Goal: Information Seeking & Learning: Learn about a topic

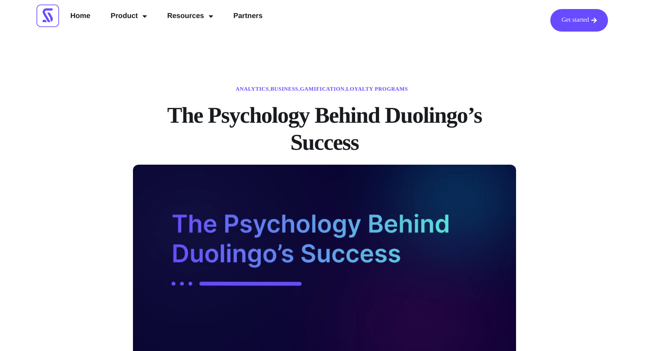
click at [237, 125] on h1 "The Psychology Behind Duolingo’s Success" at bounding box center [324, 128] width 383 height 54
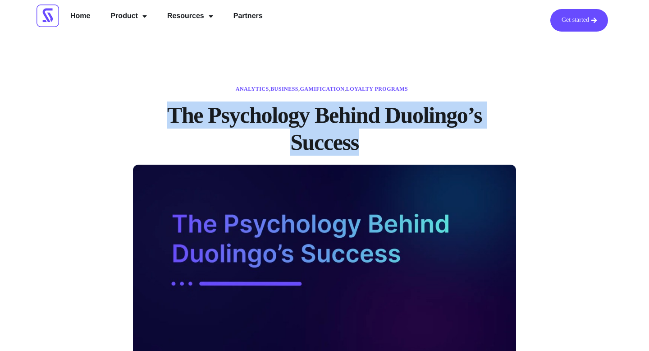
drag, startPoint x: 173, startPoint y: 116, endPoint x: 373, endPoint y: 140, distance: 201.5
click at [373, 140] on h1 "The Psychology Behind Duolingo’s Success" at bounding box center [324, 128] width 383 height 54
copy h1 "The Psychology Behind Duolingo’s Success"
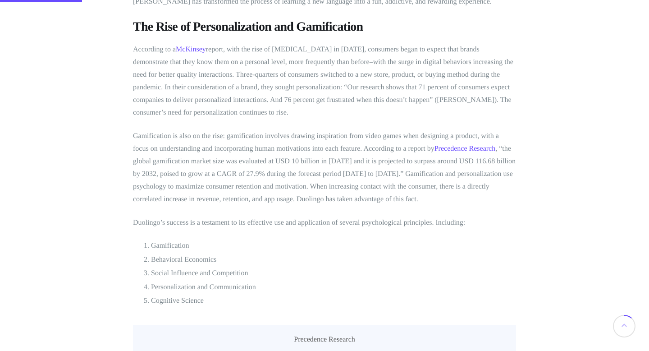
scroll to position [459, 0]
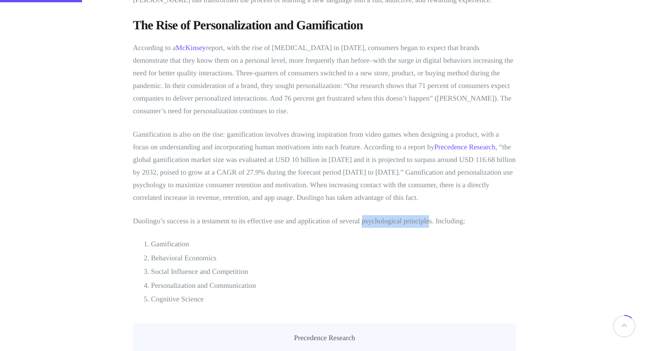
drag, startPoint x: 361, startPoint y: 222, endPoint x: 430, endPoint y: 224, distance: 68.5
click at [430, 224] on p "Duolingo’s success is a testament to its effective use and application of sever…" at bounding box center [324, 221] width 383 height 13
click at [286, 259] on li "Behavioral Economics" at bounding box center [333, 258] width 365 height 12
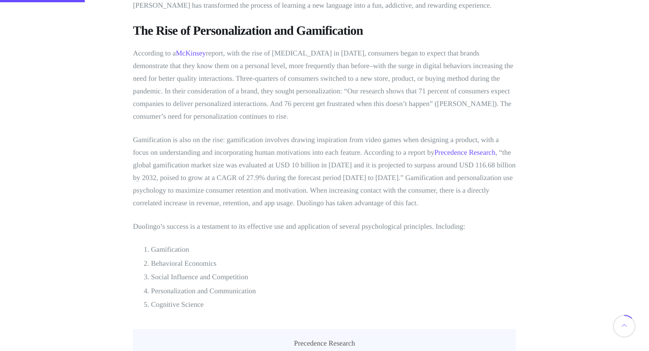
scroll to position [489, 0]
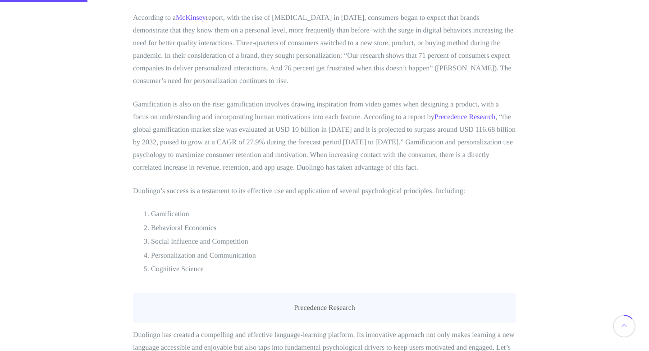
click at [278, 190] on p "Duolingo’s success is a testament to its effective use and application of sever…" at bounding box center [324, 191] width 383 height 13
drag, startPoint x: 132, startPoint y: 191, endPoint x: 137, endPoint y: 192, distance: 5.5
click at [153, 216] on li "Gamification" at bounding box center [333, 214] width 365 height 12
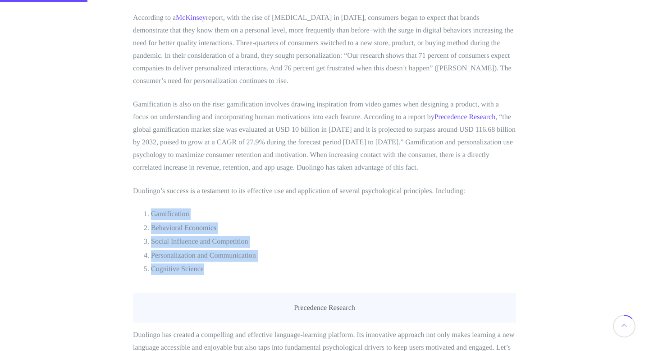
drag, startPoint x: 153, startPoint y: 216, endPoint x: 203, endPoint y: 267, distance: 71.1
click at [203, 267] on ol "Gamification Behavioral Economics Social Influence and Competition Personalizat…" at bounding box center [324, 241] width 383 height 66
copy ol "Gamification Behavioral Economics Social Influence and Competition Personalizat…"
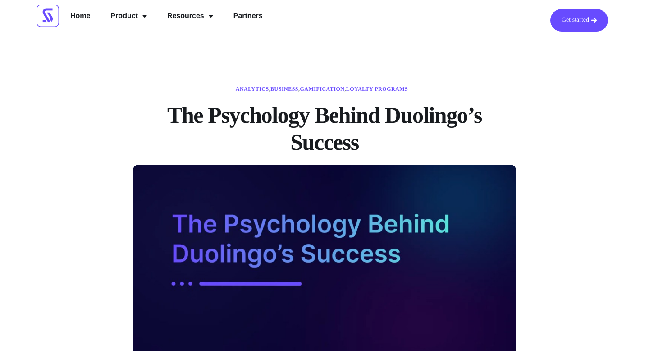
click at [225, 150] on h1 "The Psychology Behind Duolingo’s Success" at bounding box center [324, 128] width 383 height 54
click at [78, 18] on link "Home" at bounding box center [80, 17] width 33 height 16
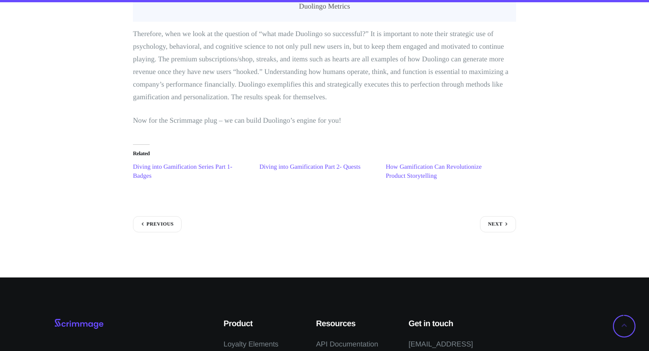
scroll to position [3812, 0]
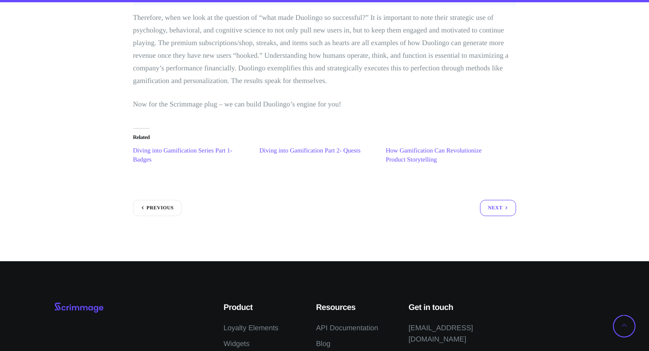
click at [499, 200] on link "Next" at bounding box center [498, 208] width 36 height 16
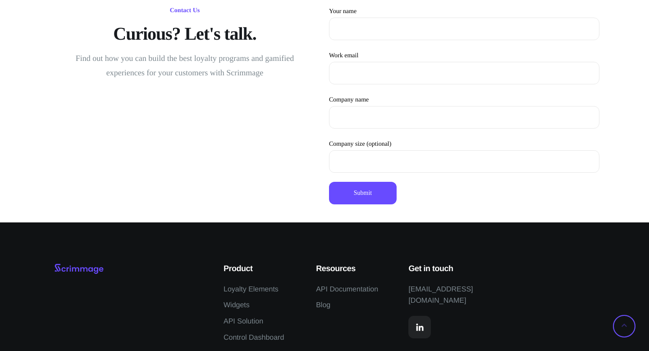
scroll to position [2663, 0]
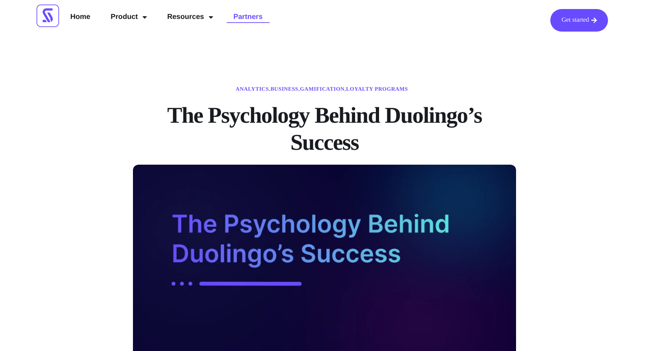
click at [246, 18] on link "Partners" at bounding box center [248, 17] width 43 height 16
